Goal: Task Accomplishment & Management: Manage account settings

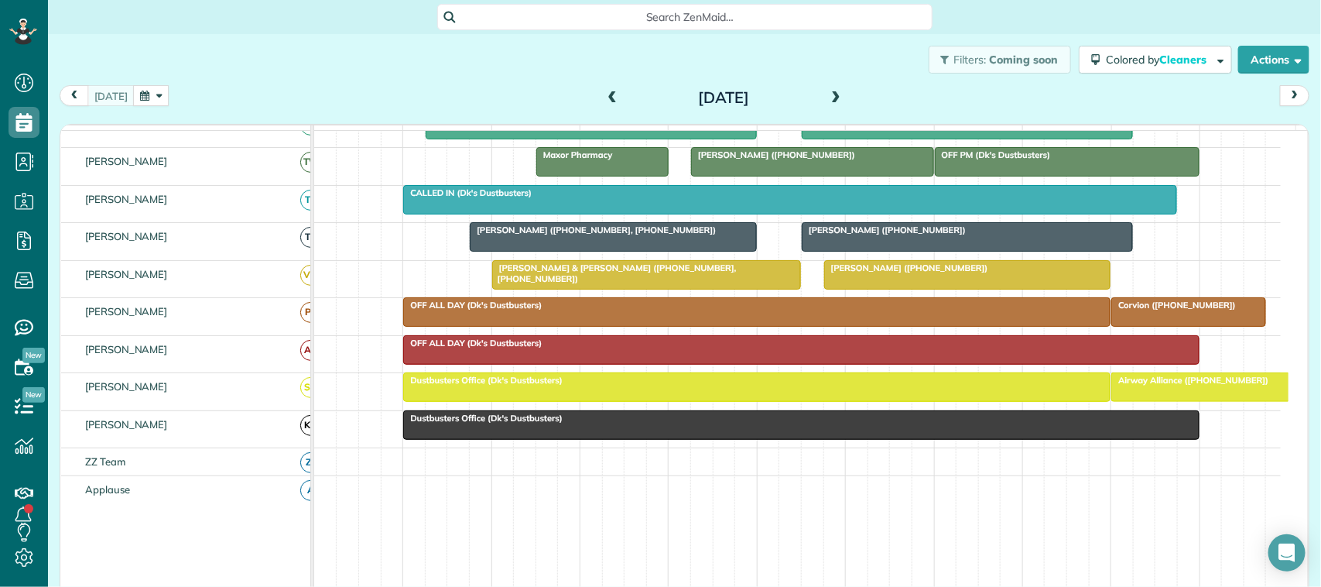
scroll to position [387, 0]
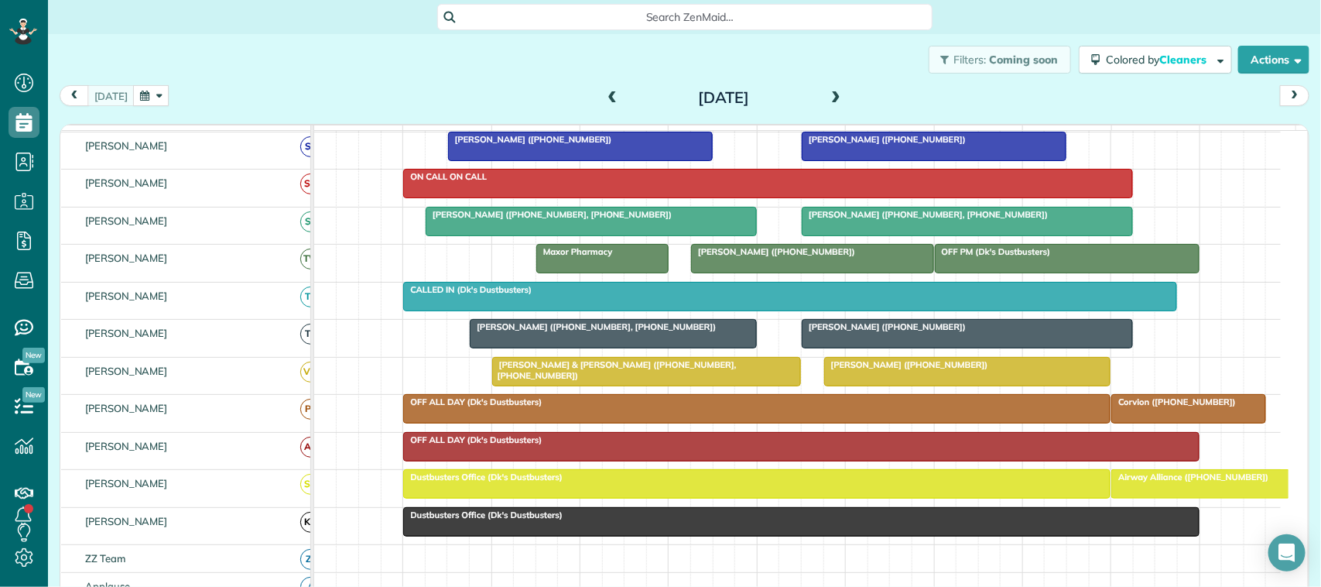
click at [620, 160] on div at bounding box center [580, 146] width 263 height 28
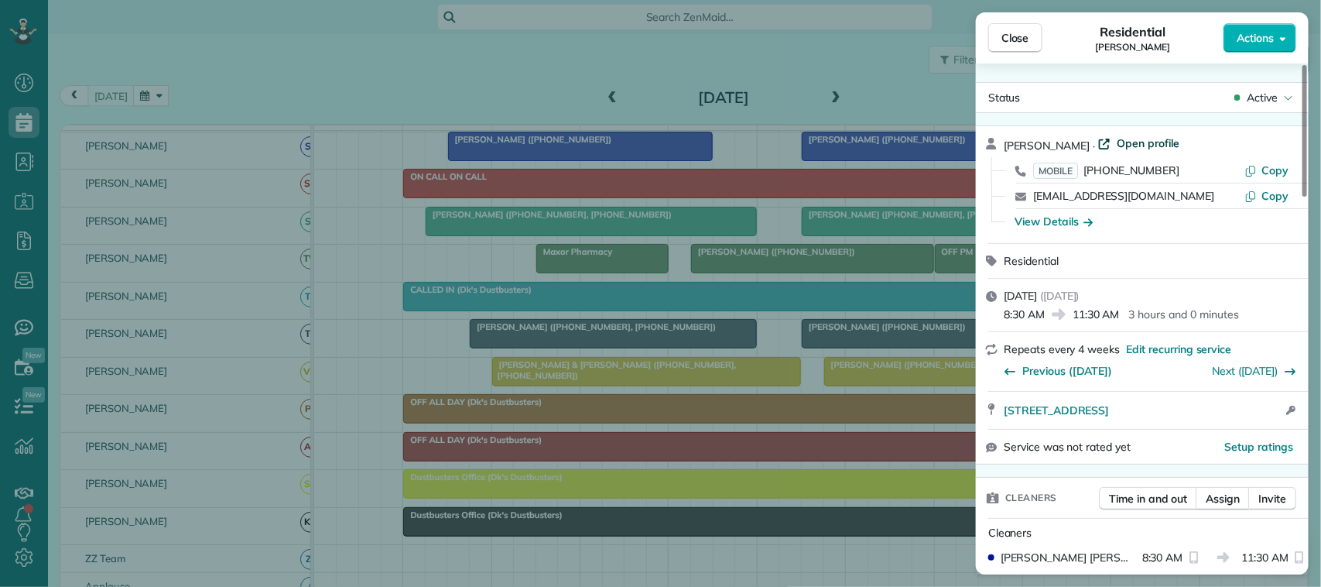
click at [1119, 144] on span "Open profile" at bounding box center [1148, 142] width 63 height 15
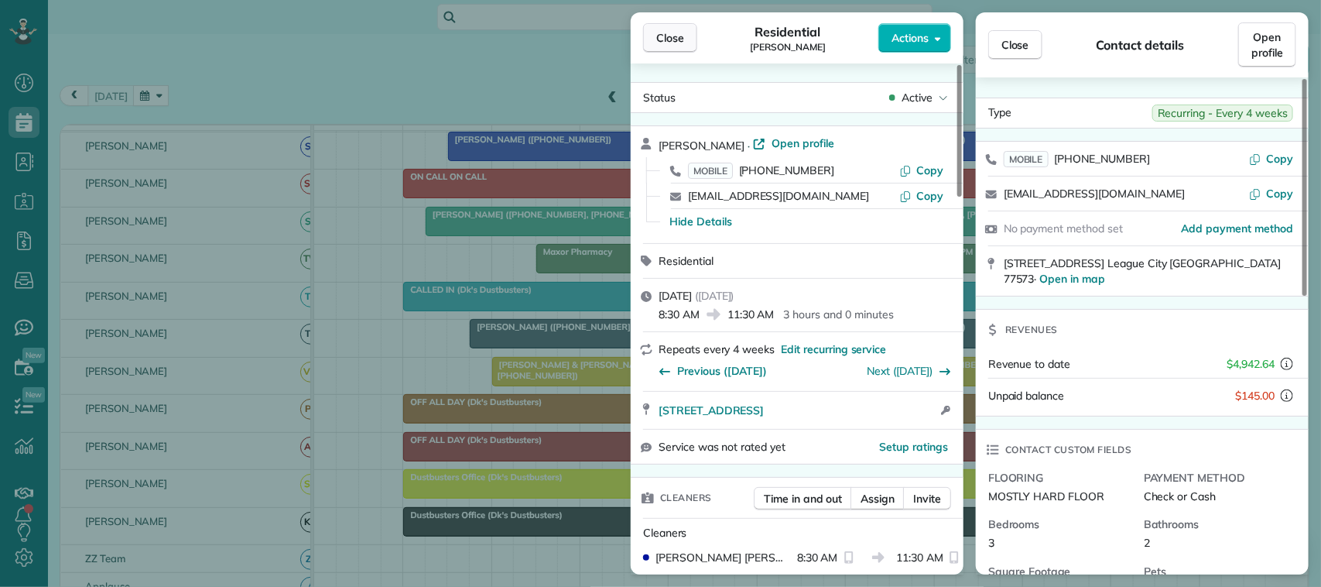
click at [660, 39] on span "Close" at bounding box center [670, 37] width 28 height 15
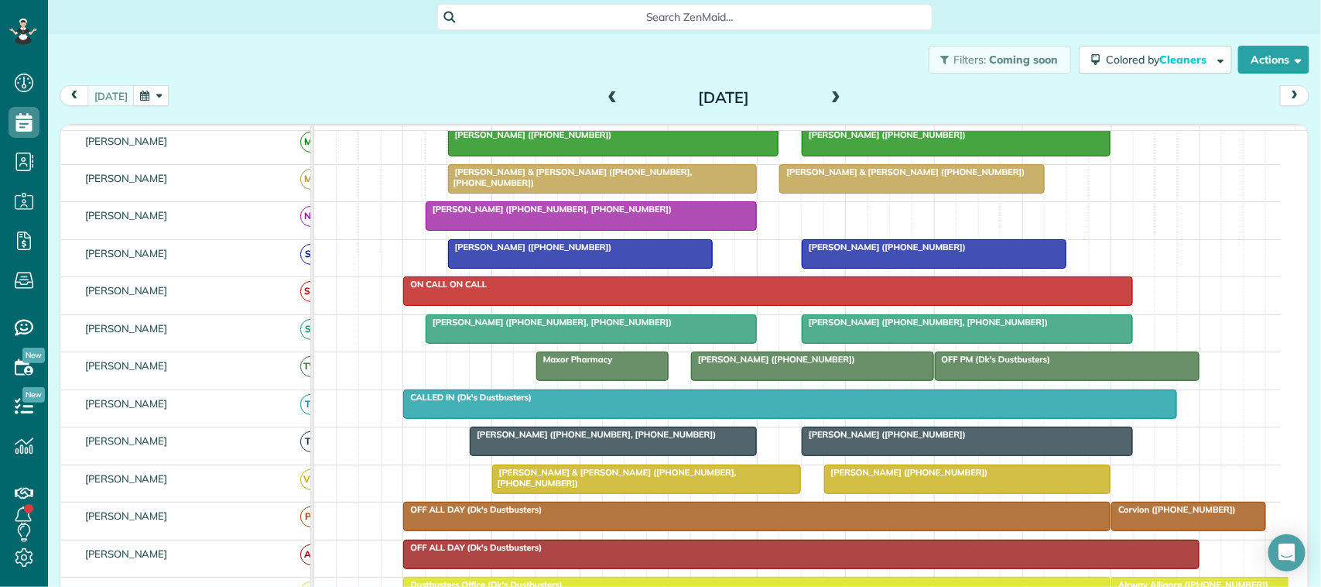
scroll to position [97, 0]
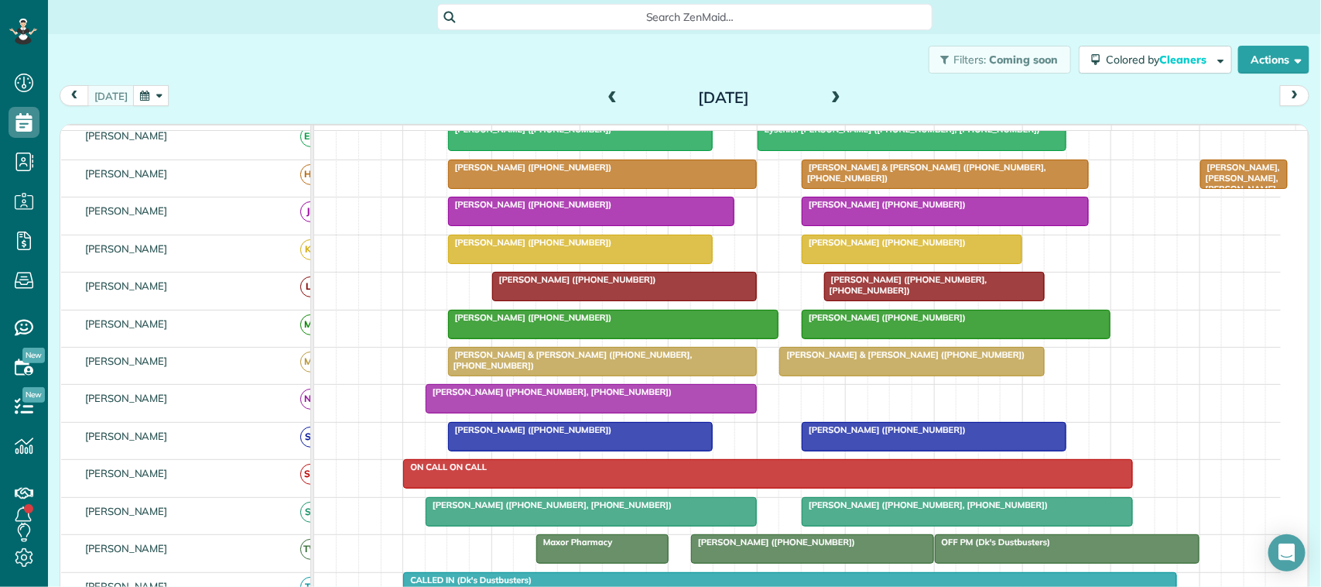
click at [662, 413] on div at bounding box center [591, 399] width 330 height 28
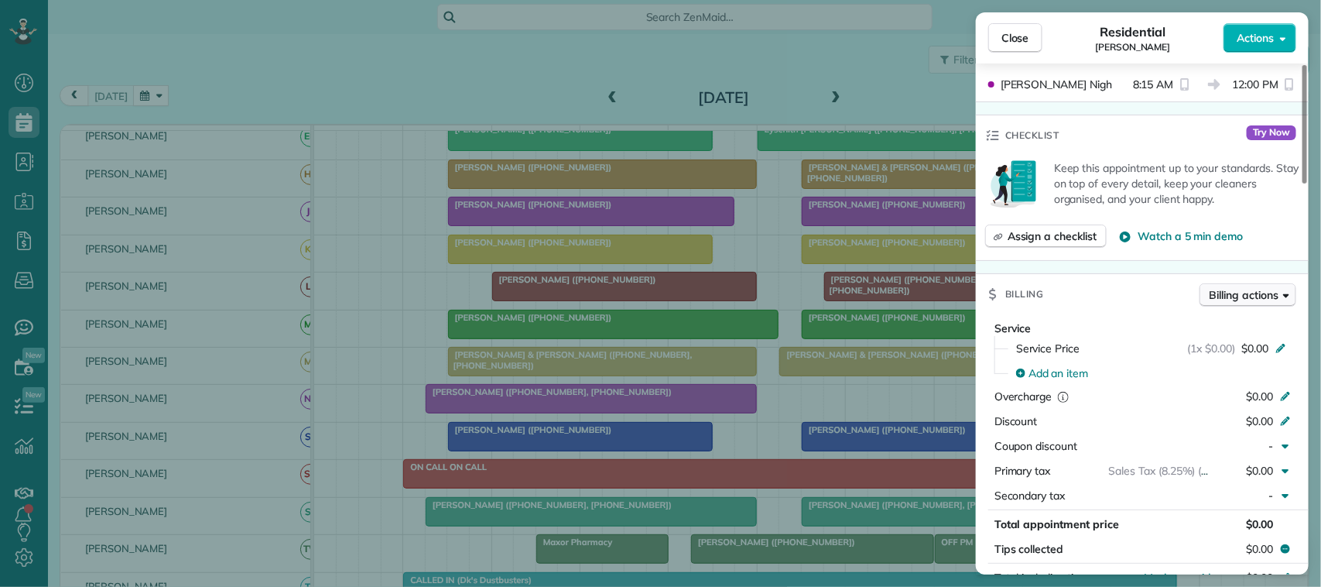
click at [1225, 291] on button "Billing actions" at bounding box center [1248, 294] width 97 height 23
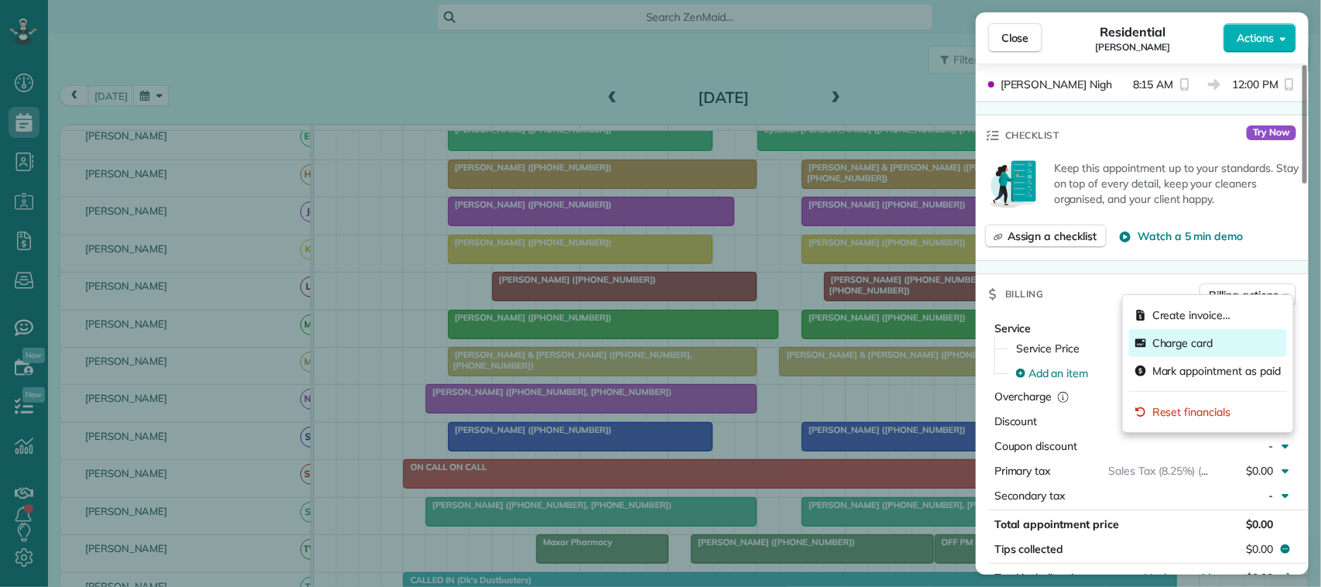
click at [1174, 338] on span "Charge card" at bounding box center [1182, 342] width 61 height 15
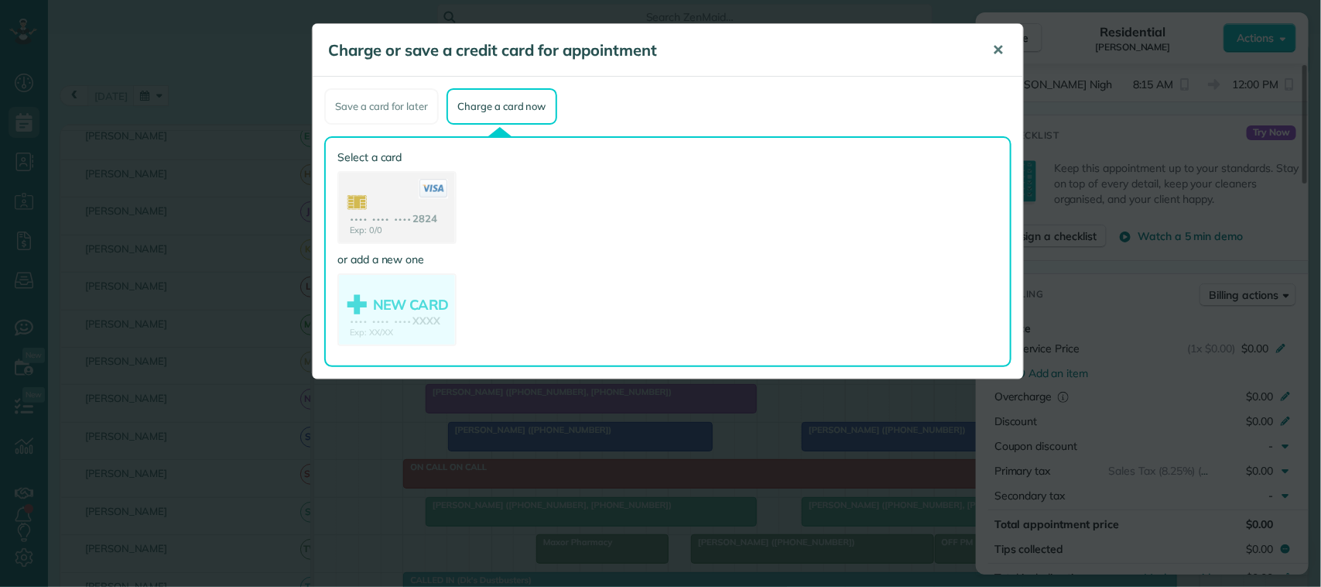
click at [997, 48] on span "✕" at bounding box center [998, 50] width 12 height 18
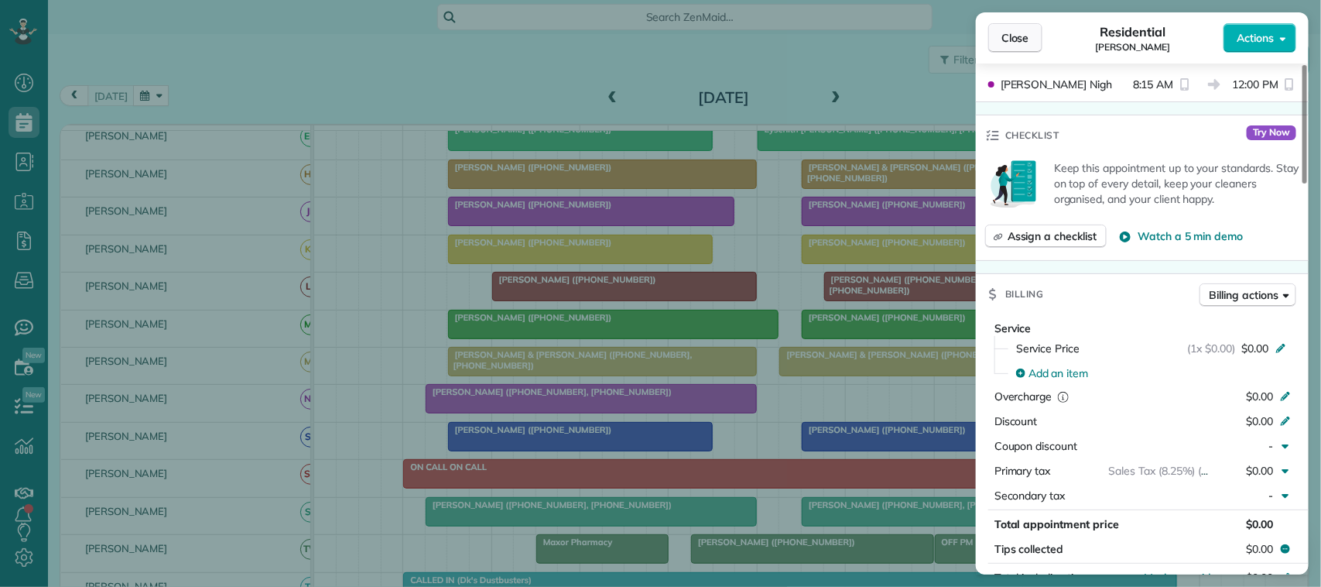
click at [1019, 41] on span "Close" at bounding box center [1015, 37] width 28 height 15
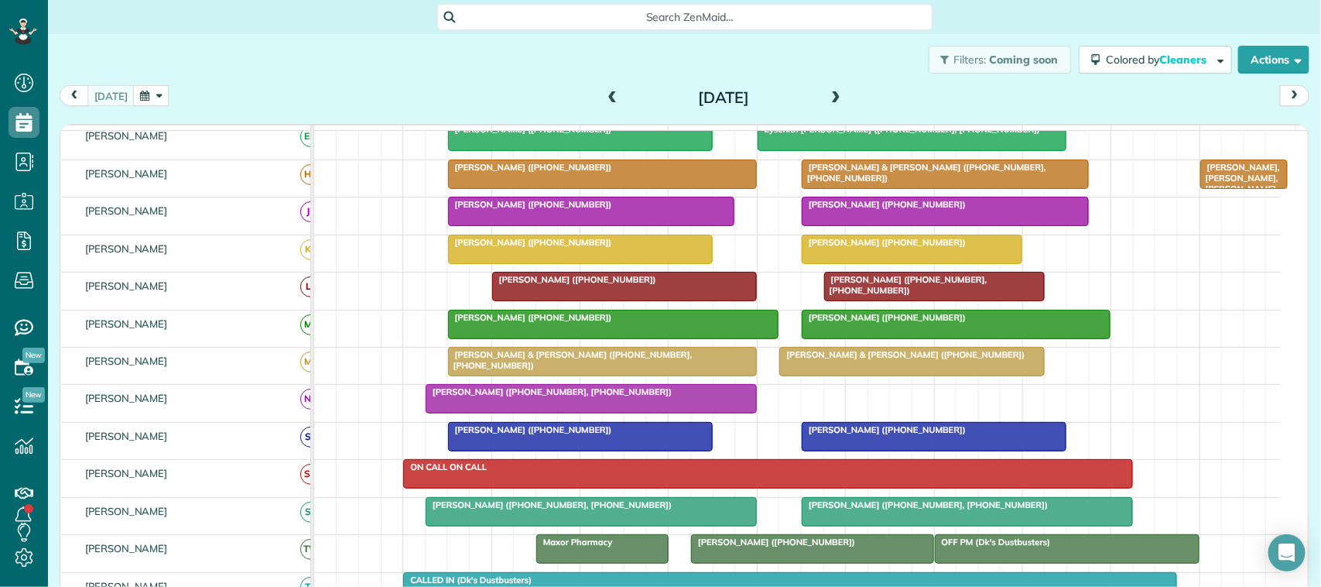
click at [551, 413] on div at bounding box center [591, 399] width 330 height 28
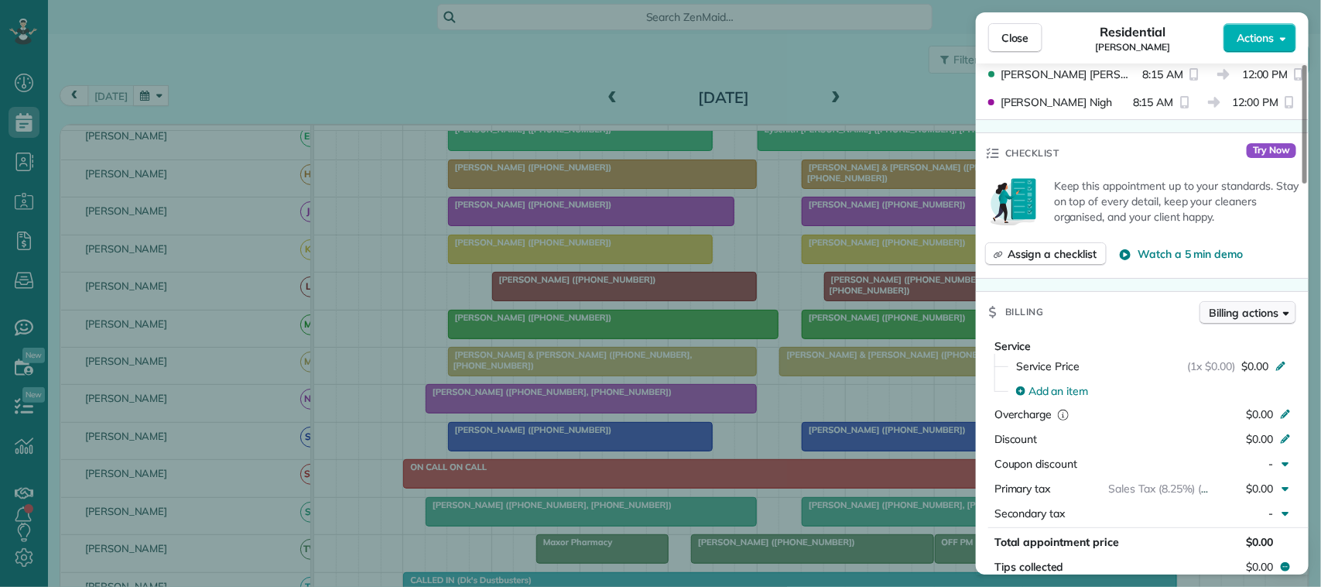
scroll to position [580, 0]
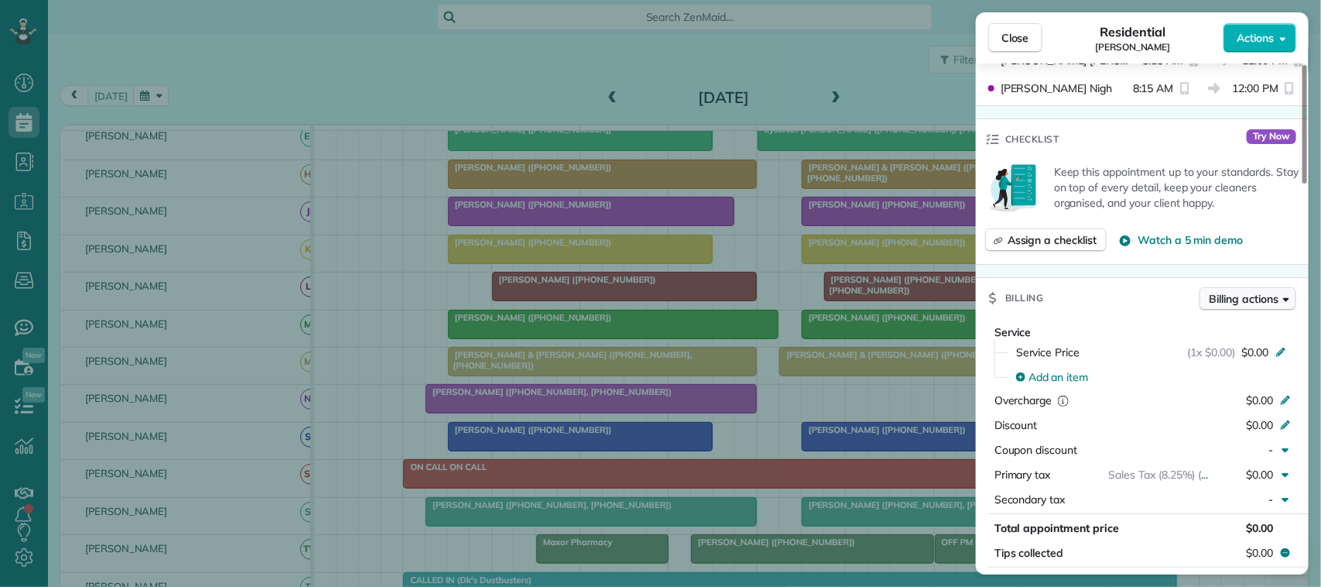
click at [1236, 291] on span "Billing actions" at bounding box center [1244, 298] width 69 height 15
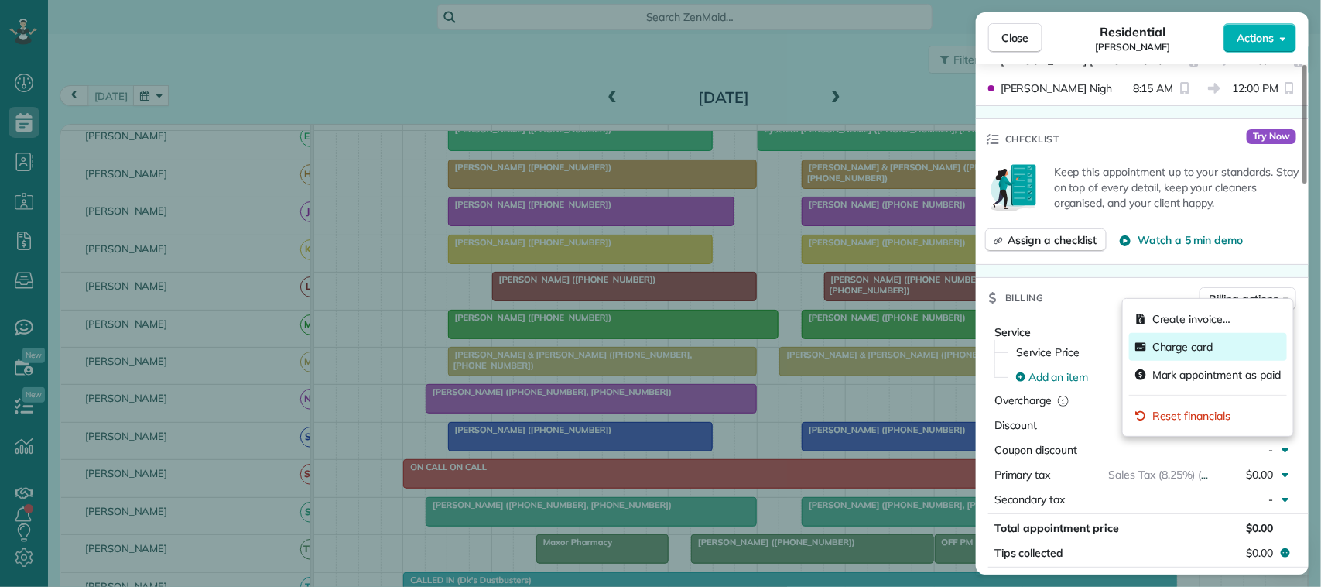
click at [1177, 344] on span "Charge card" at bounding box center [1182, 346] width 61 height 15
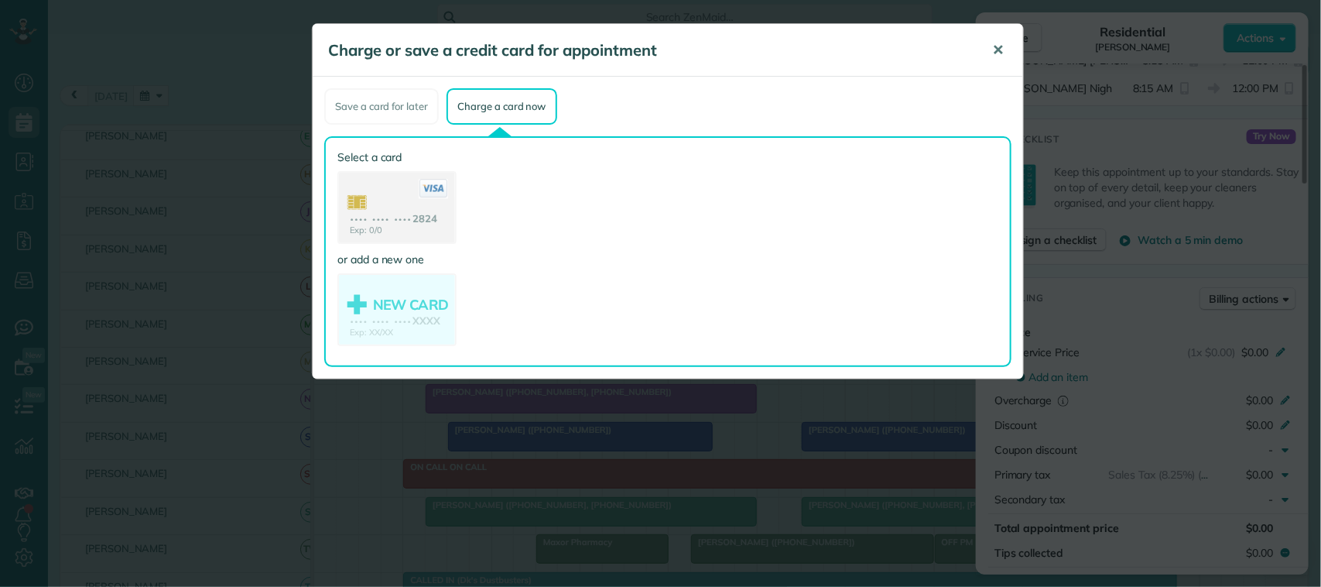
click at [998, 47] on span "✕" at bounding box center [998, 50] width 12 height 18
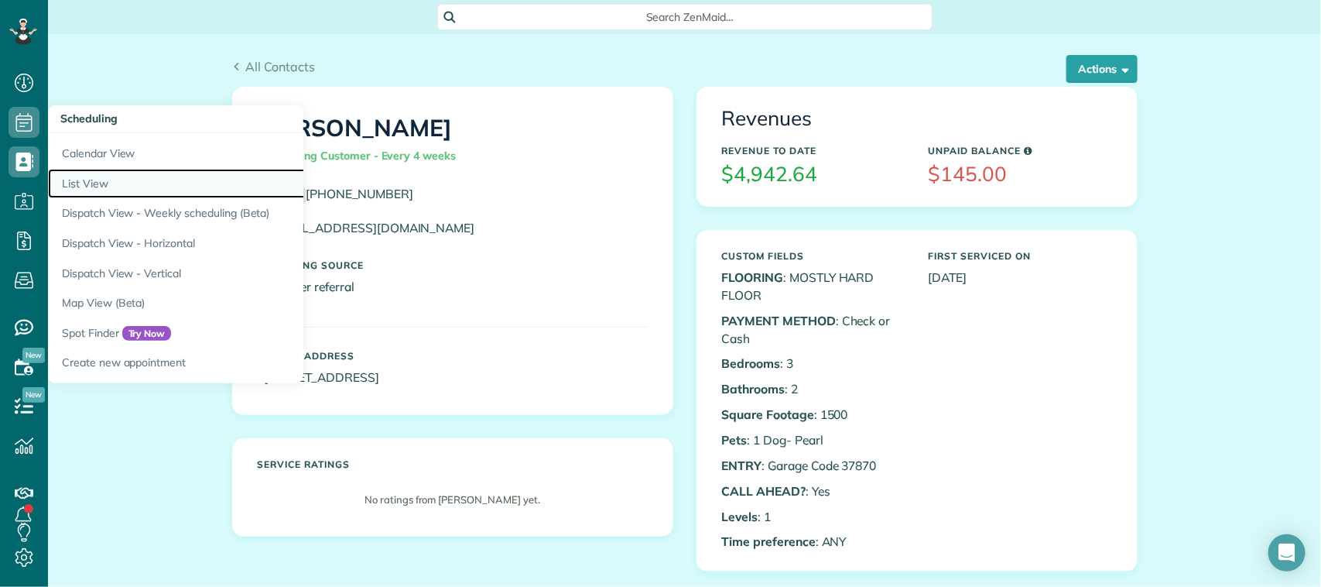
click at [87, 183] on link "List View" at bounding box center [241, 184] width 387 height 30
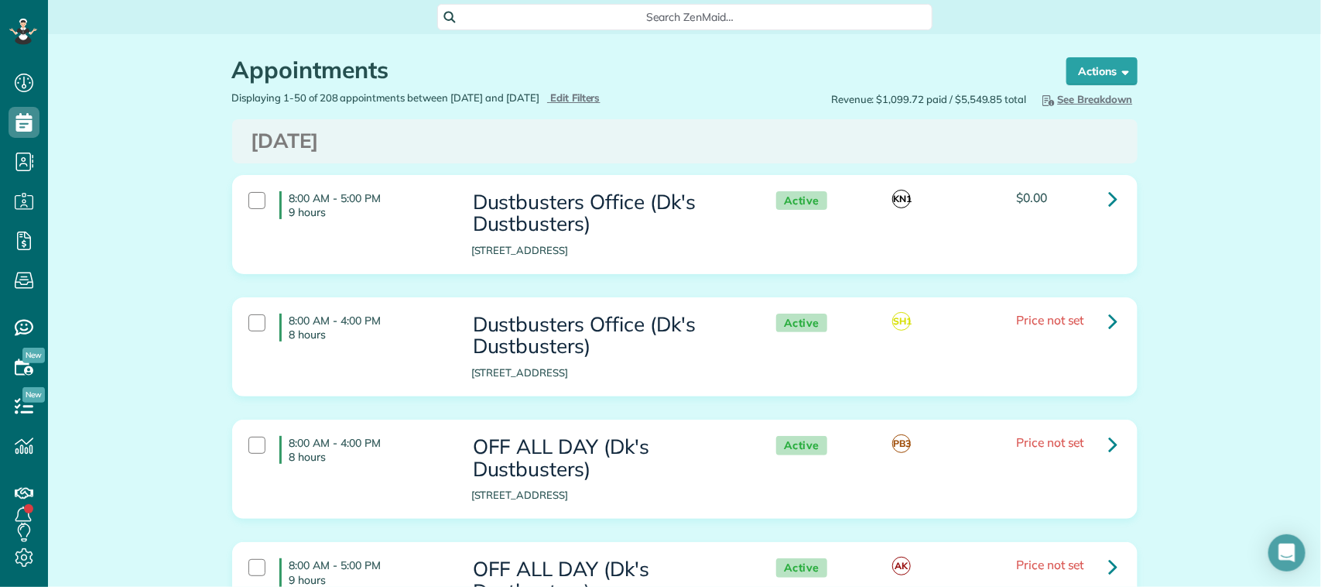
scroll to position [6, 6]
